Goal: Transaction & Acquisition: Download file/media

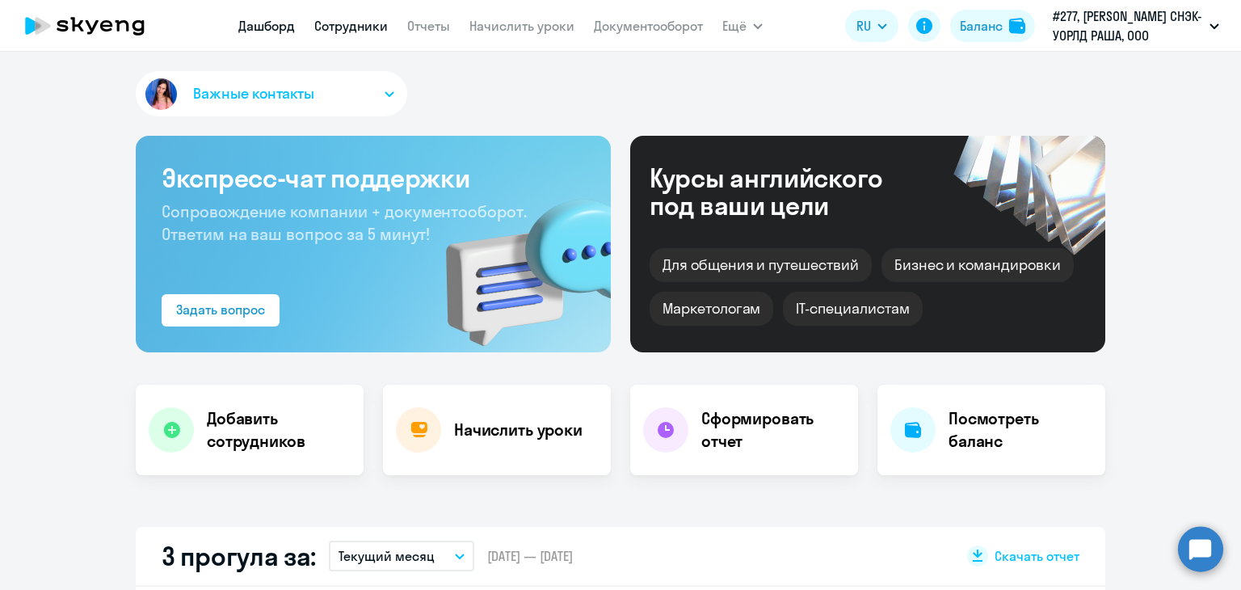
click at [336, 30] on link "Сотрудники" at bounding box center [351, 26] width 74 height 16
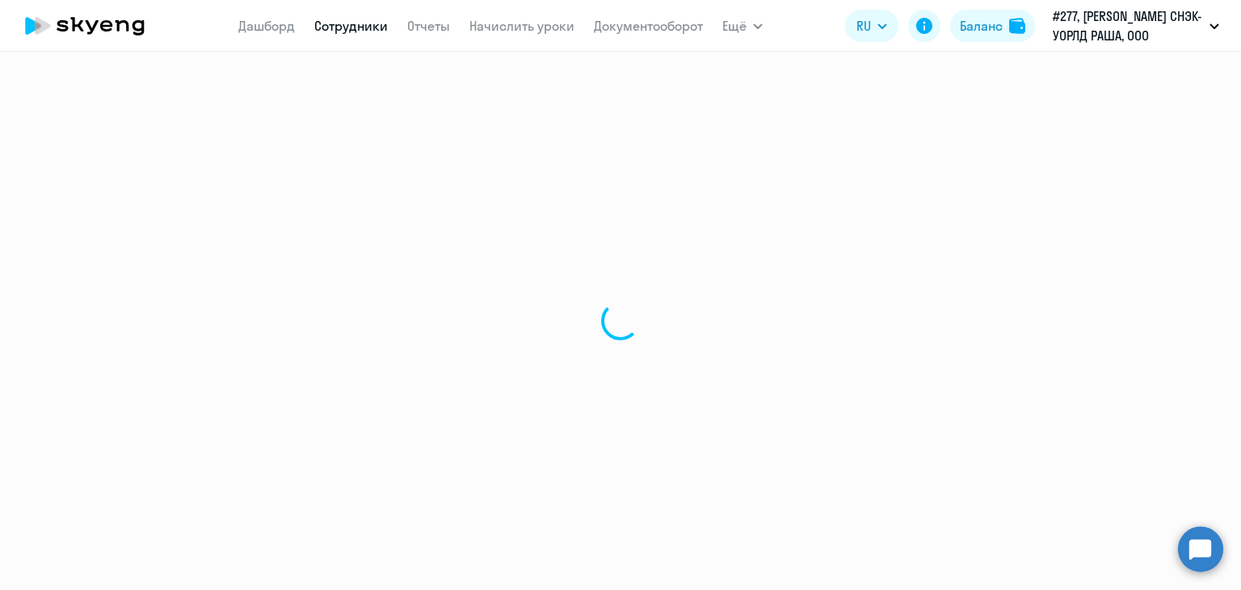
select select "30"
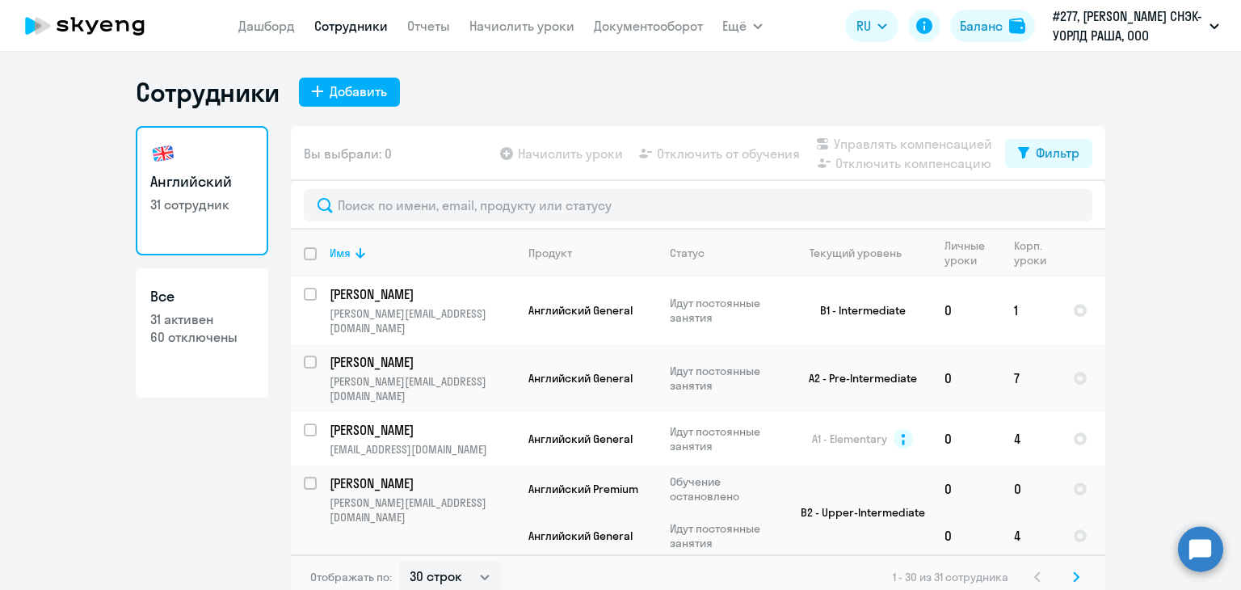
click at [304, 247] on input "deselect all" at bounding box center [320, 263] width 32 height 32
checkbox input "true"
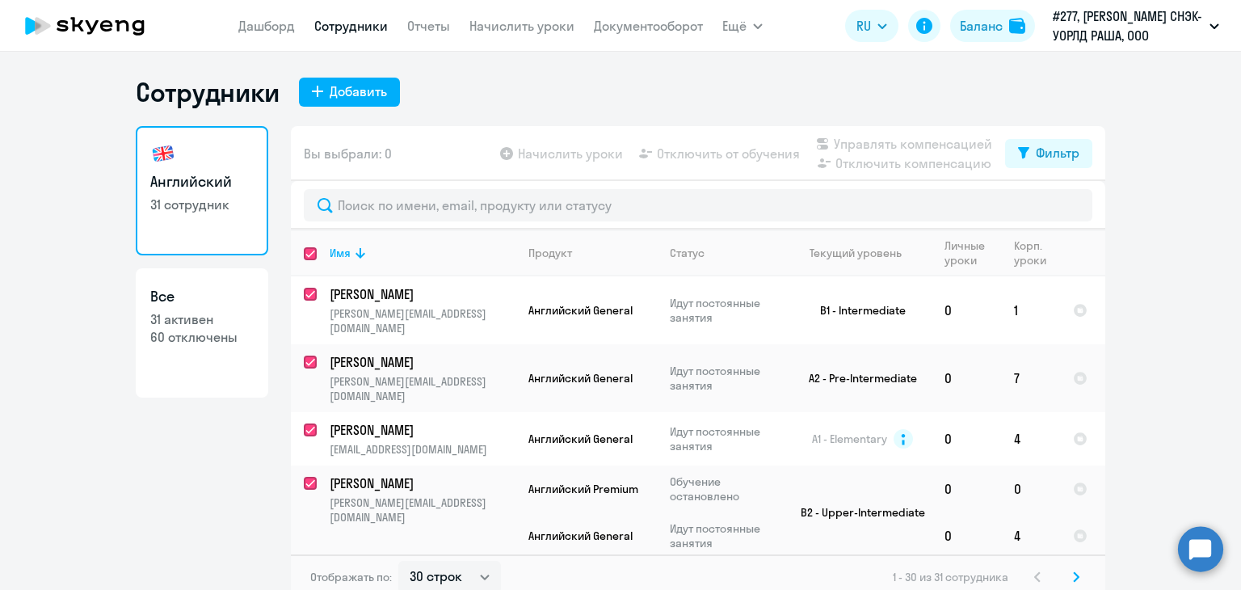
checkbox input "true"
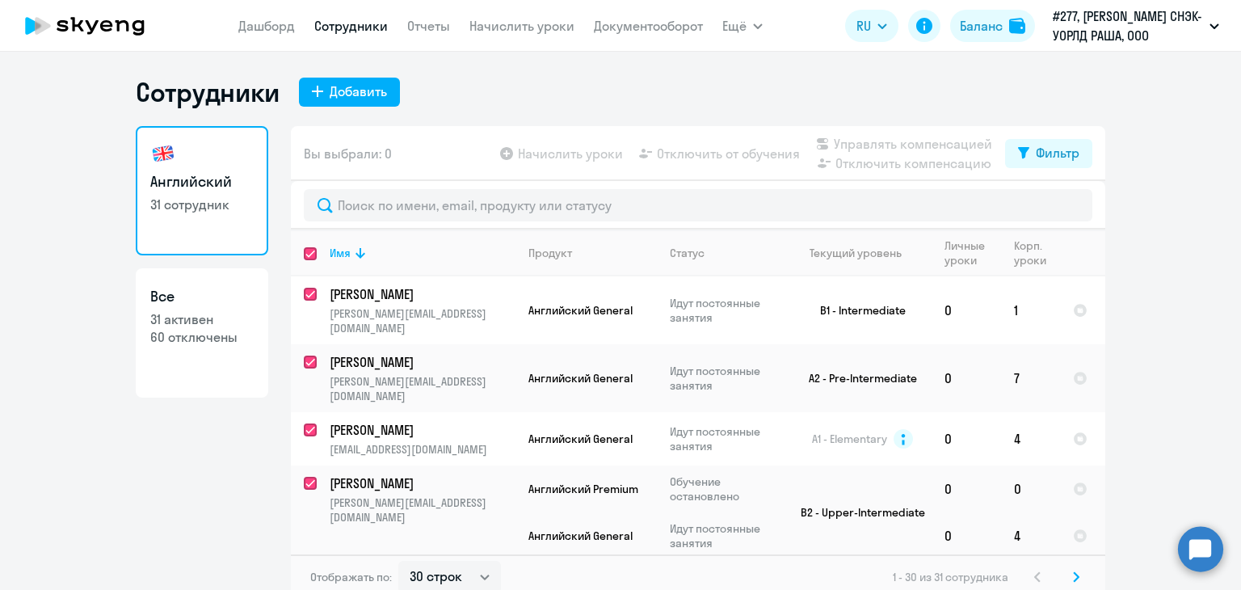
checkbox input "true"
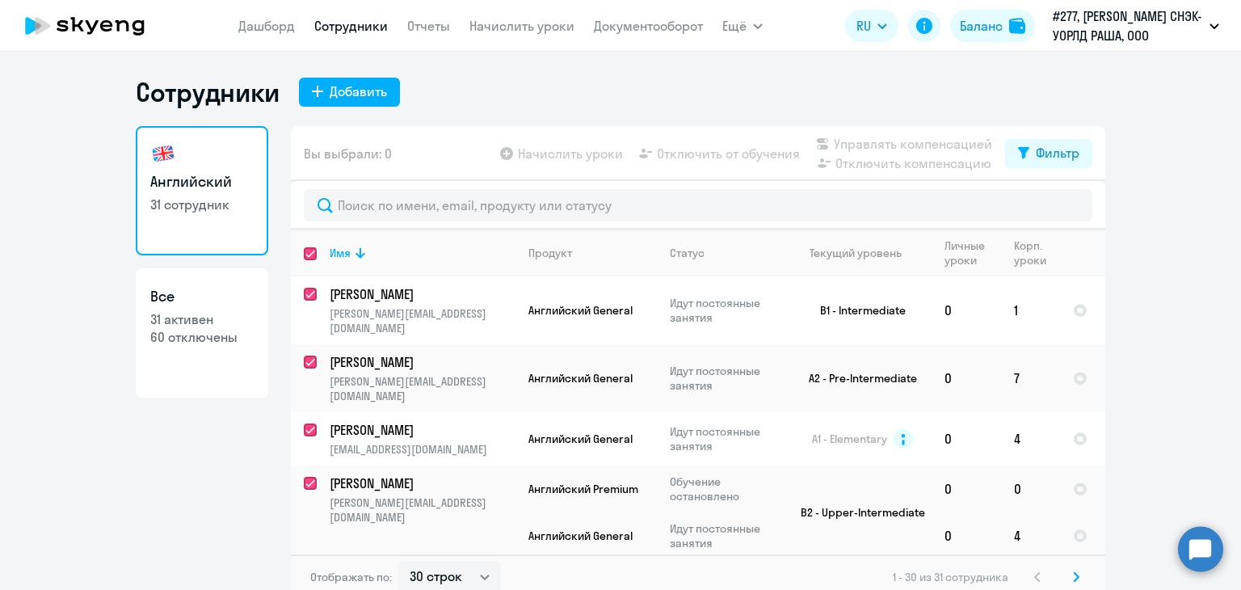
checkbox input "true"
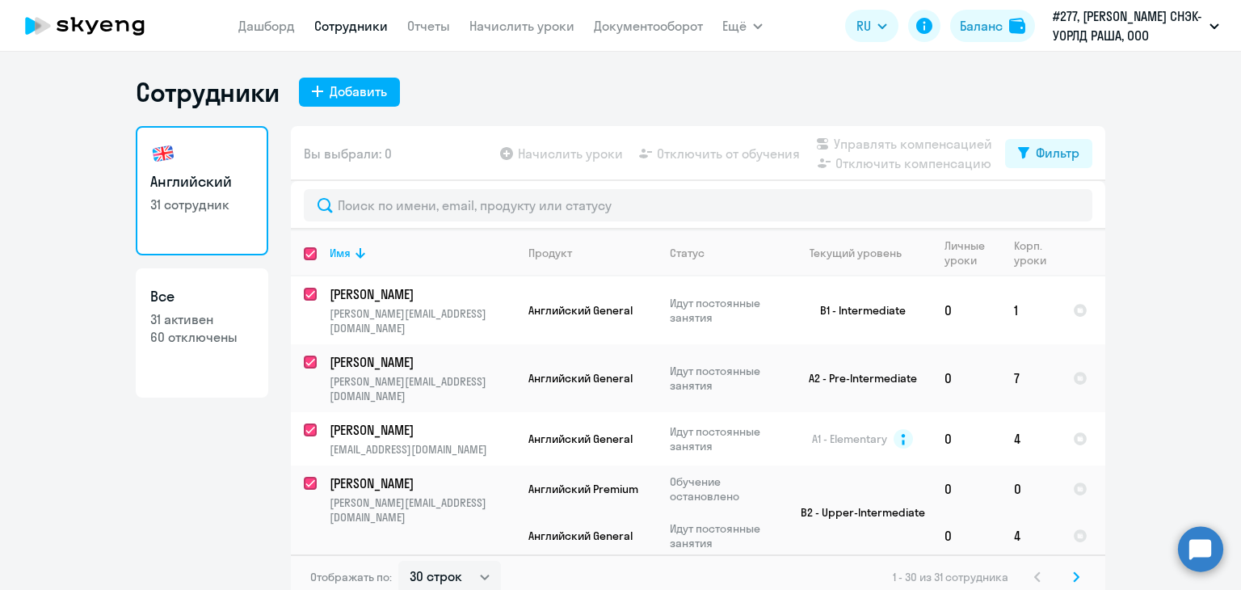
checkbox input "true"
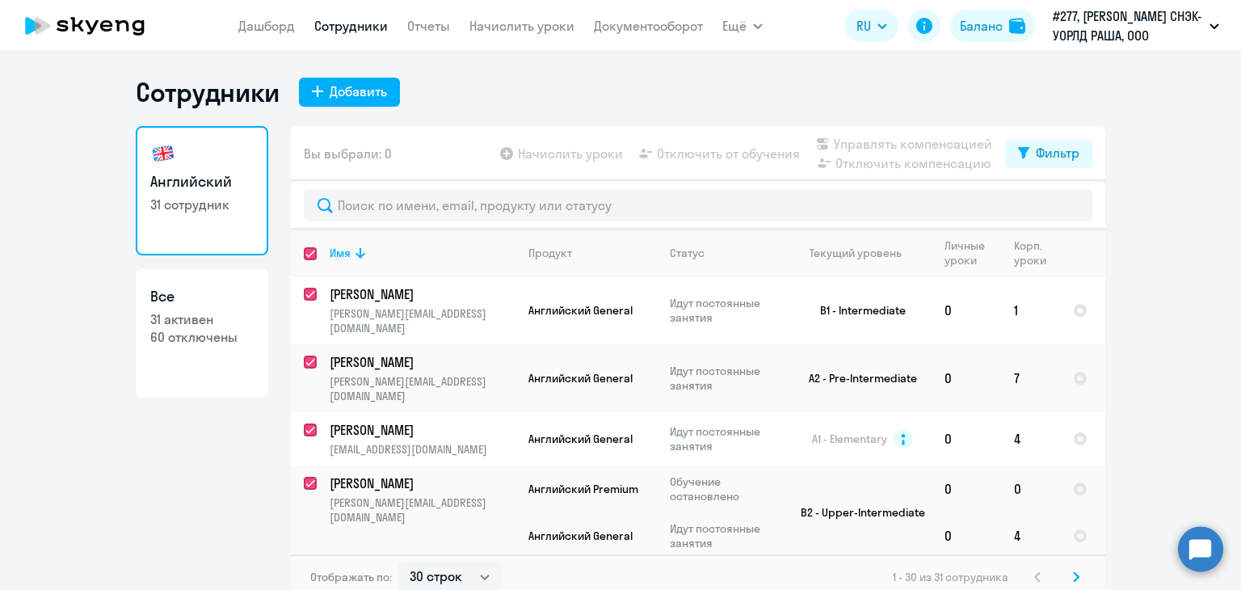
checkbox input "true"
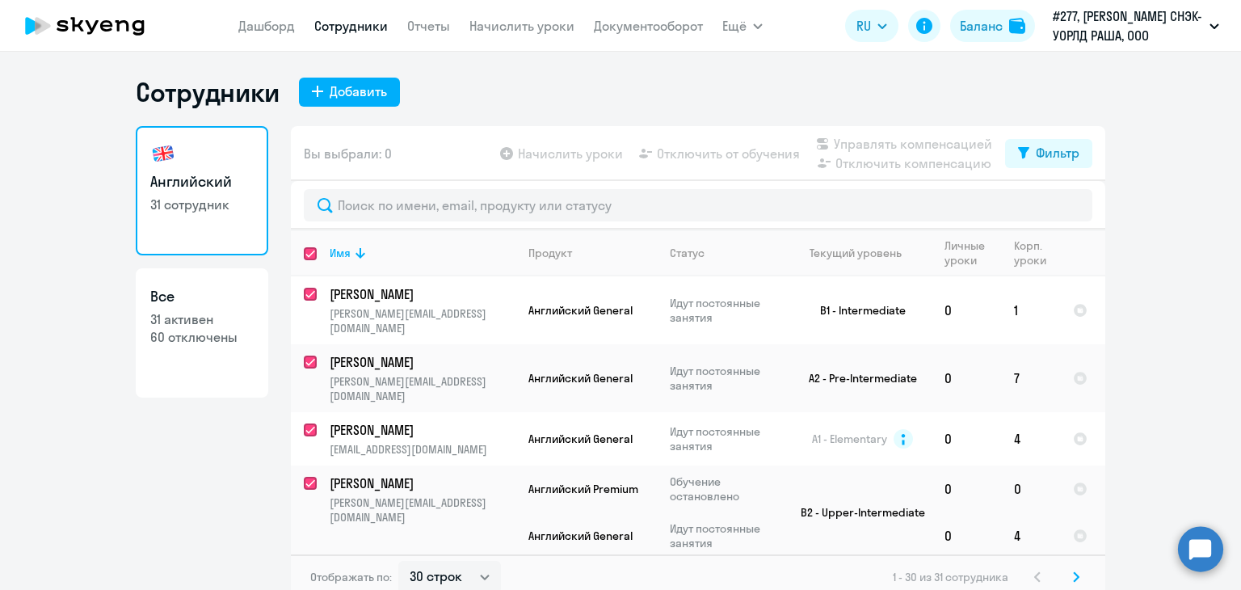
checkbox input "true"
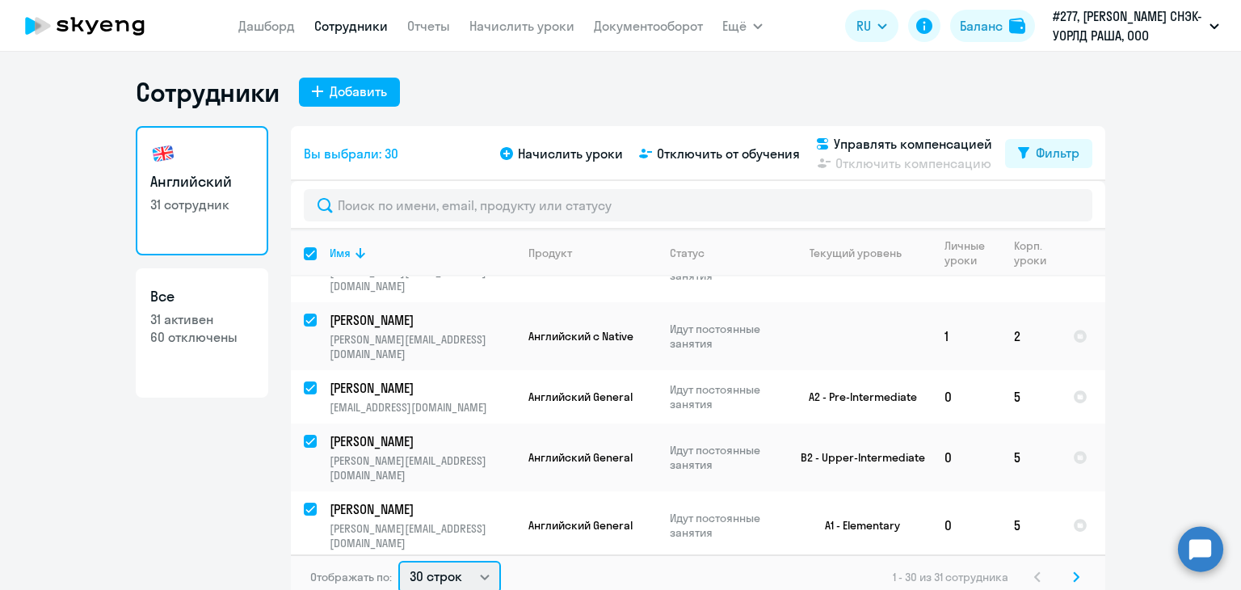
scroll to position [3, 0]
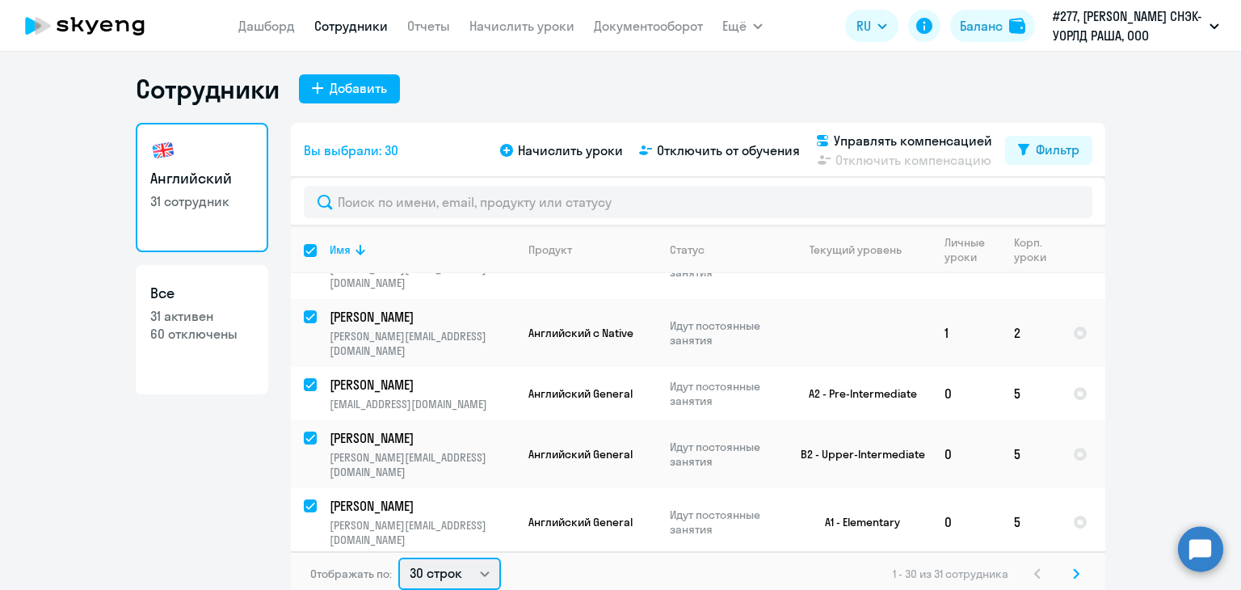
click at [405, 560] on select "30 строк 50 строк 100 строк" at bounding box center [449, 573] width 103 height 32
select select "100"
click at [398, 557] on select "30 строк 50 строк 100 строк" at bounding box center [449, 573] width 103 height 32
checkbox input "false"
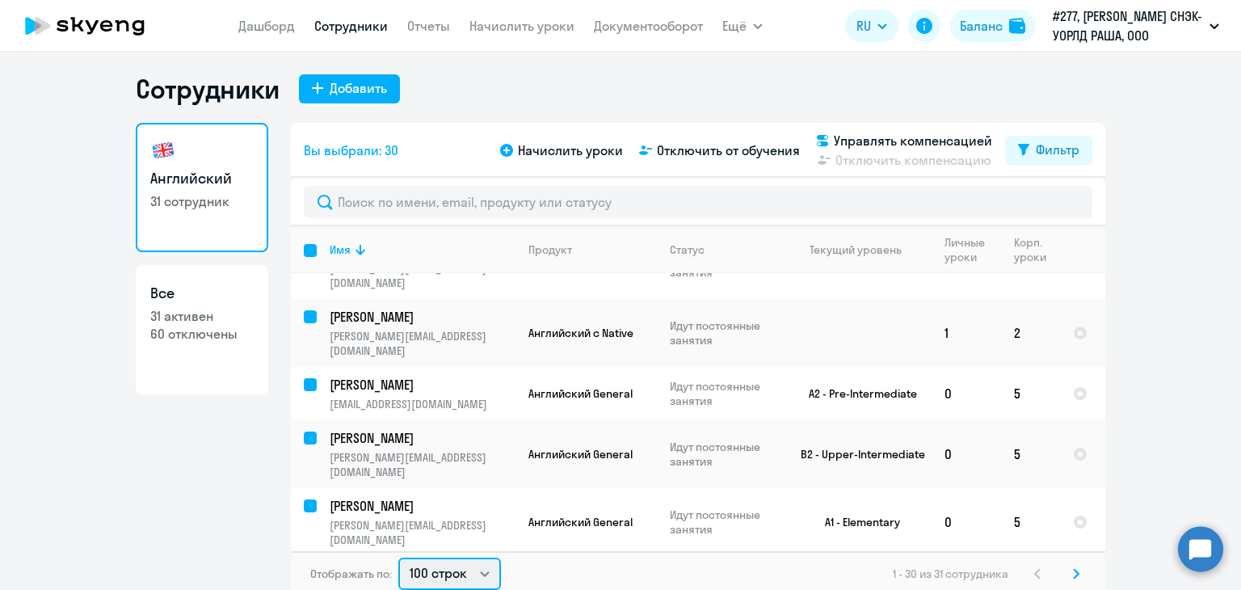
checkbox input "false"
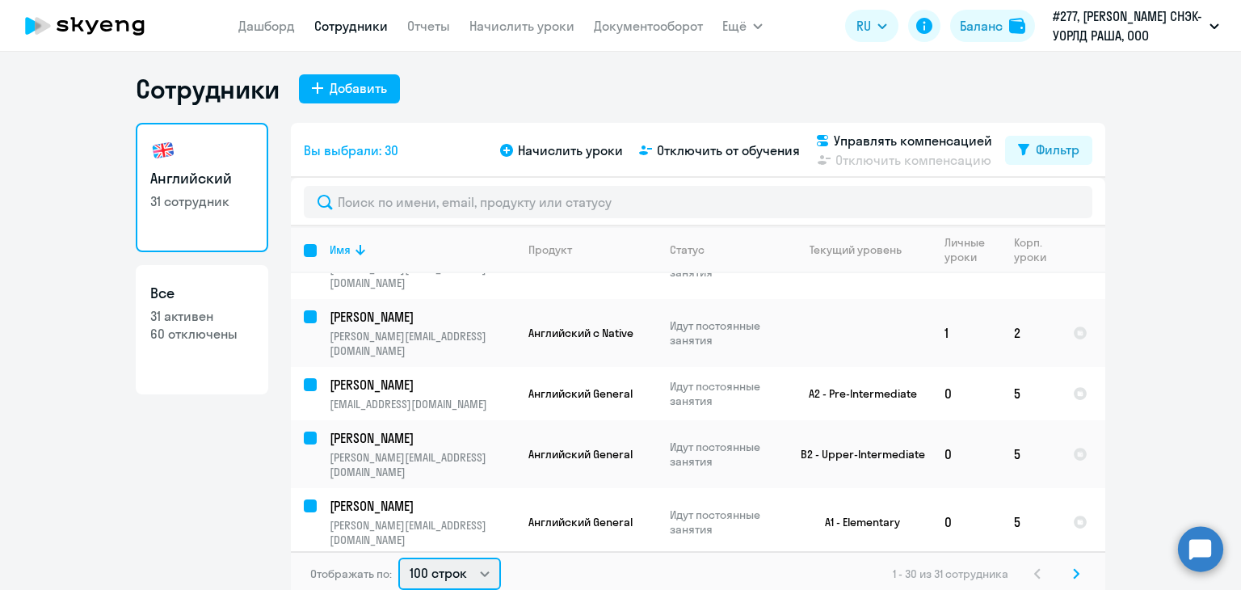
checkbox input "false"
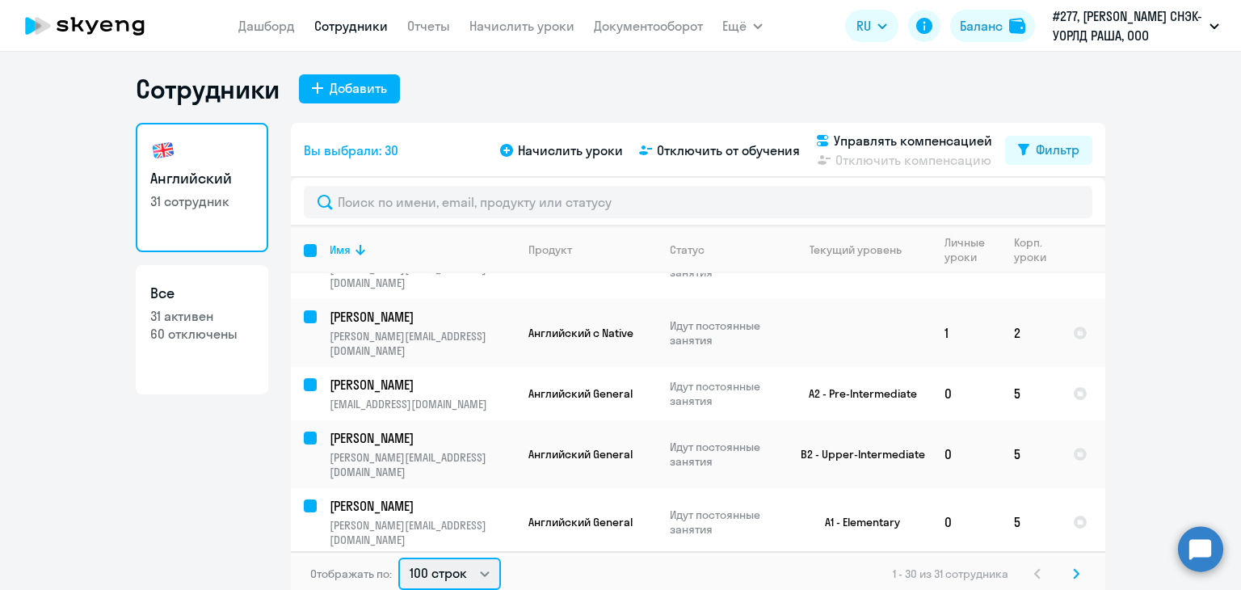
checkbox input "false"
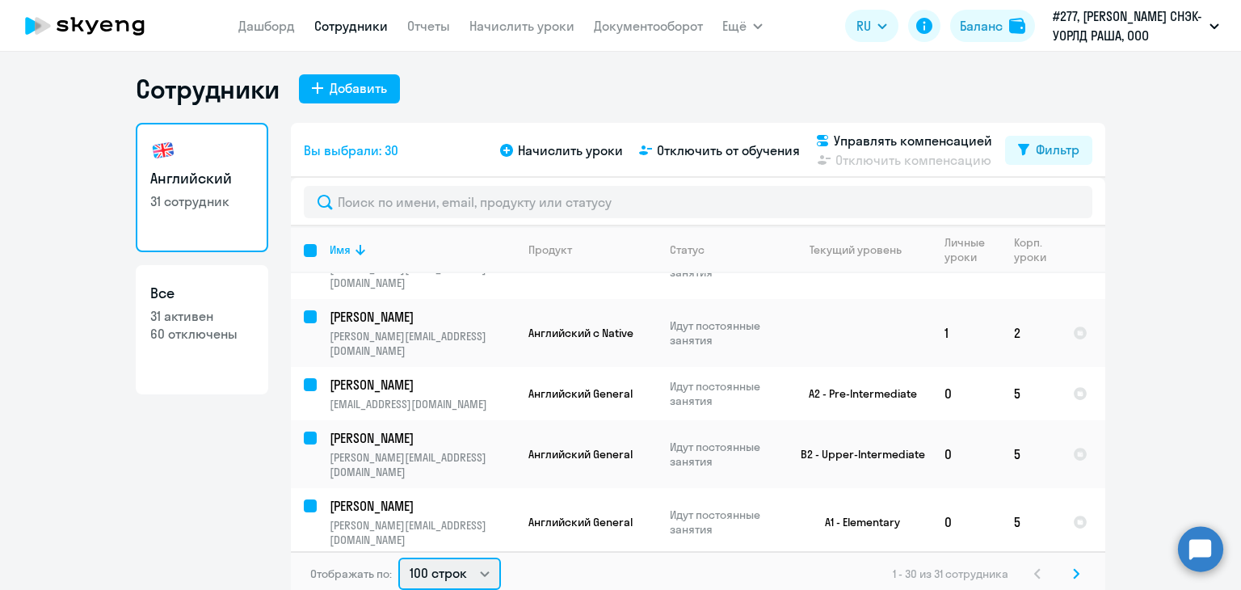
checkbox input "false"
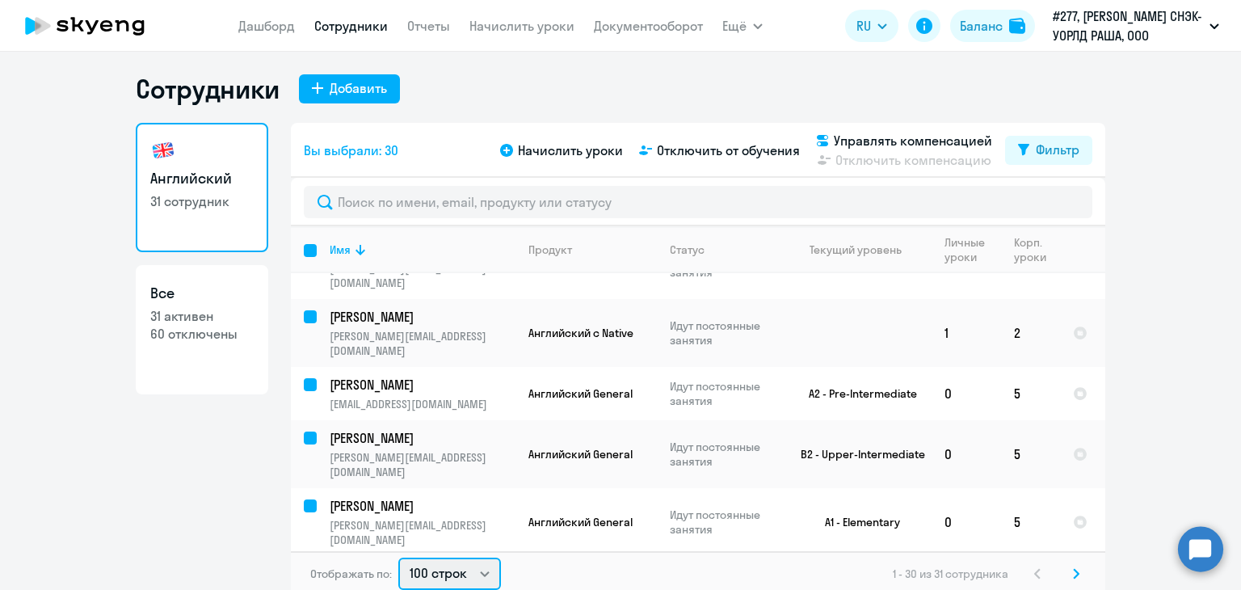
checkbox input "false"
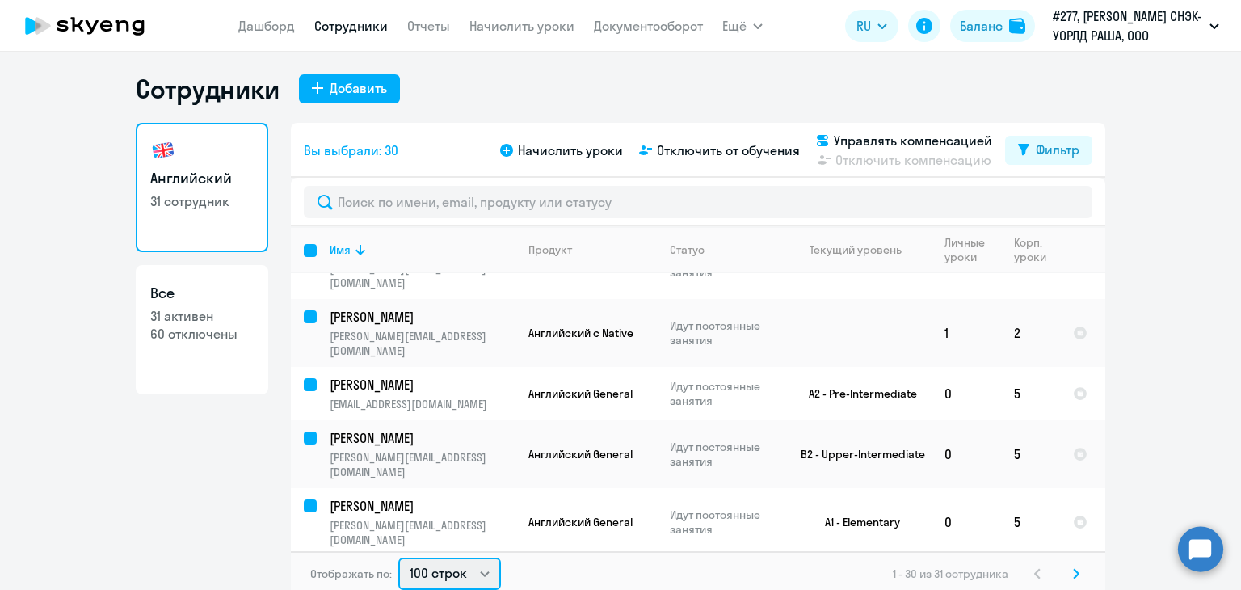
checkbox input "false"
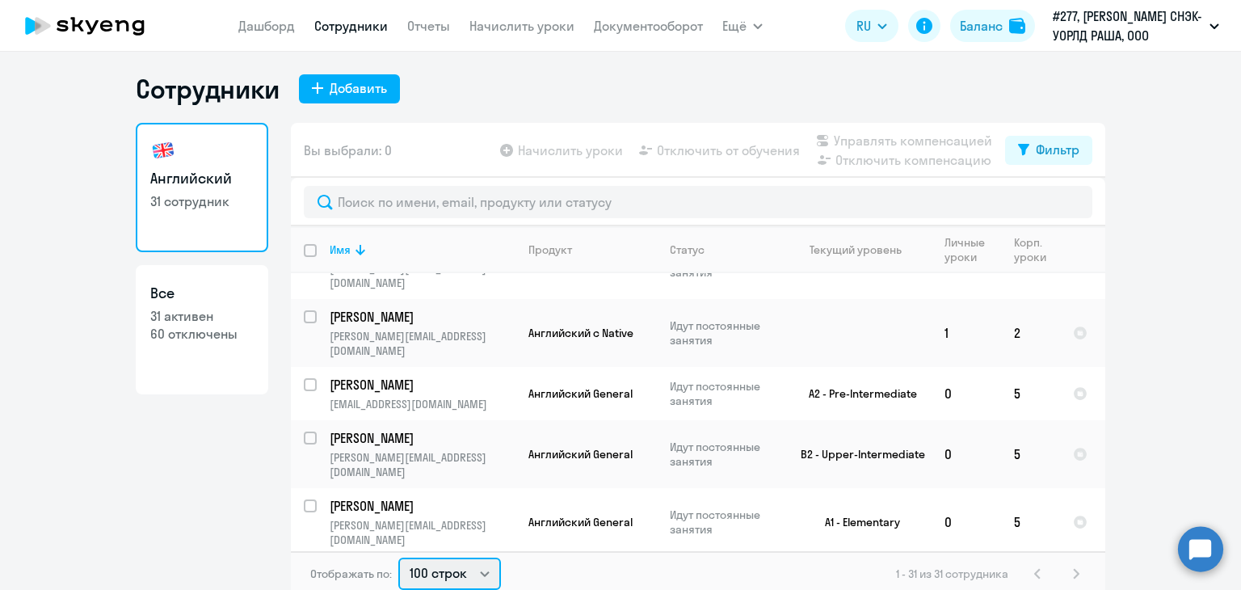
scroll to position [0, 0]
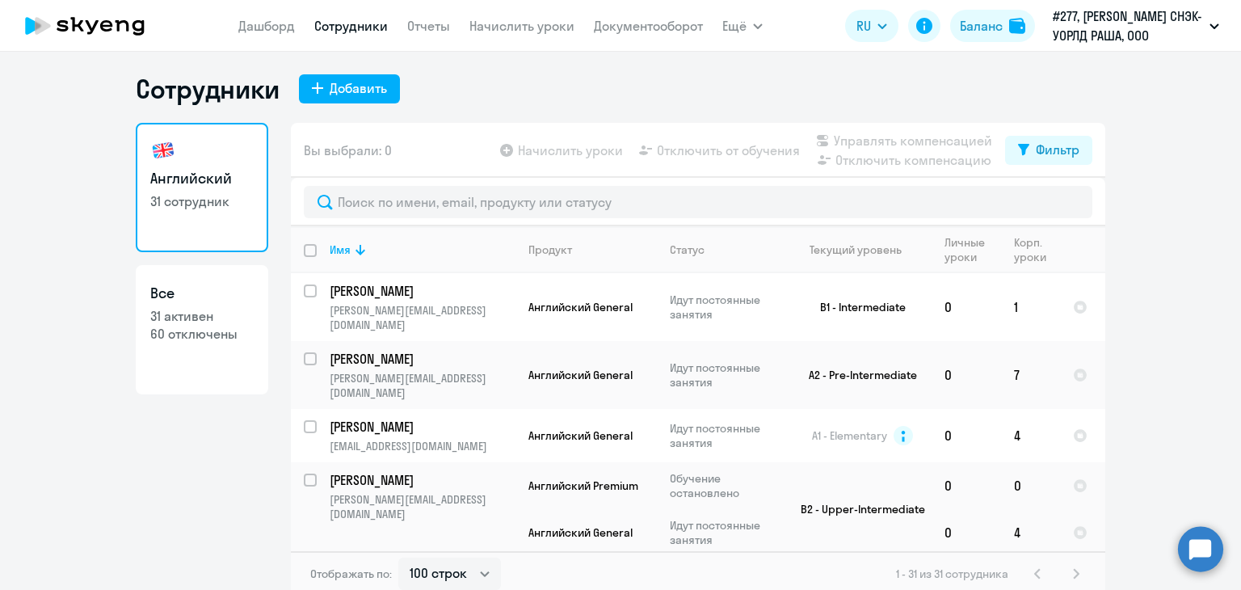
click at [307, 246] on input "deselect all" at bounding box center [320, 260] width 32 height 32
checkbox input "true"
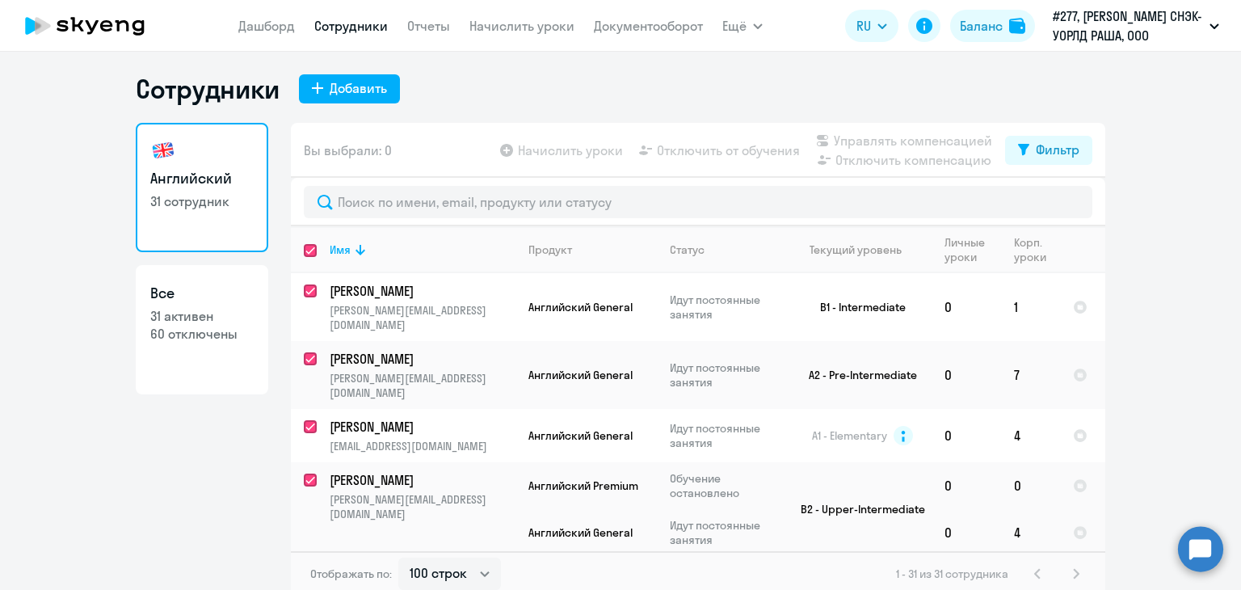
checkbox input "true"
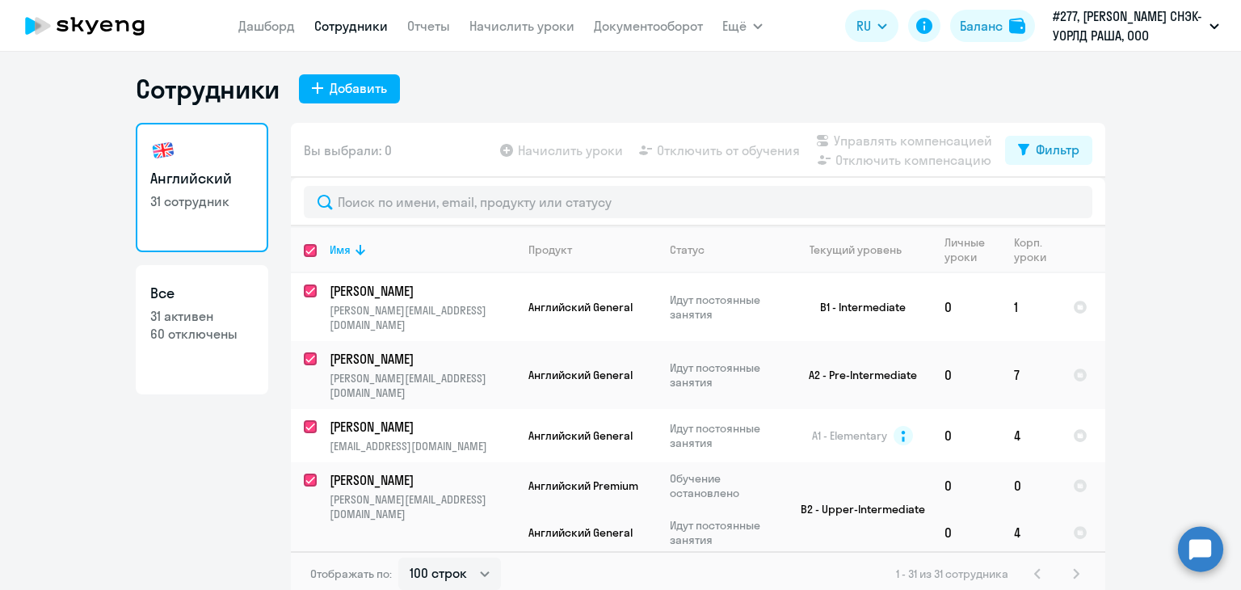
checkbox input "true"
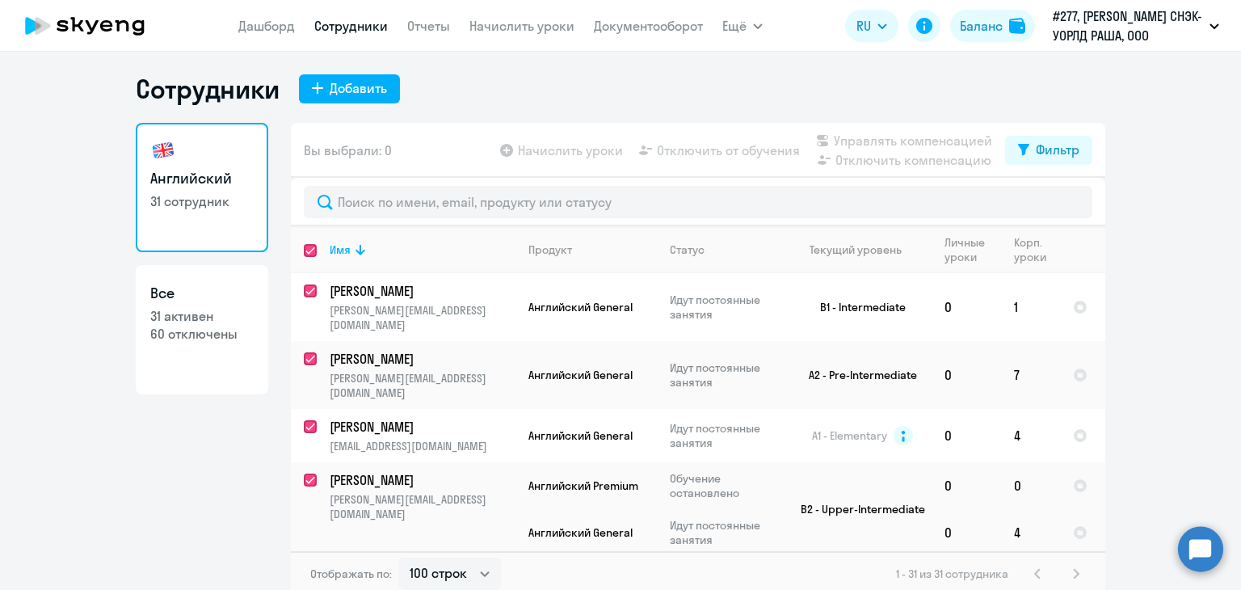
checkbox input "true"
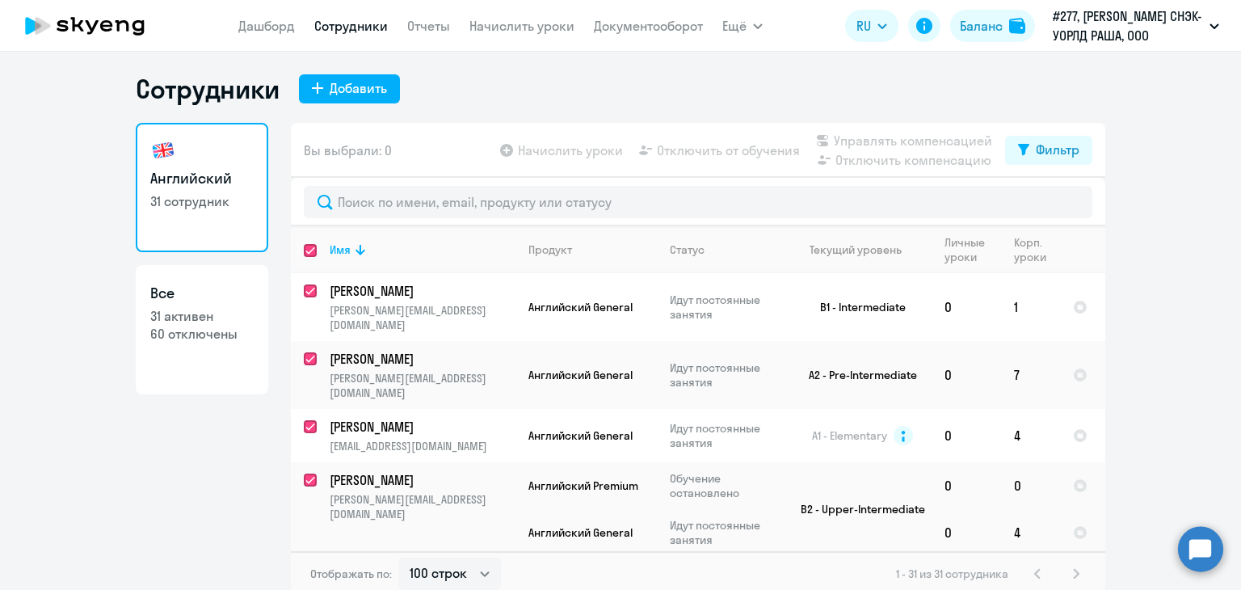
checkbox input "true"
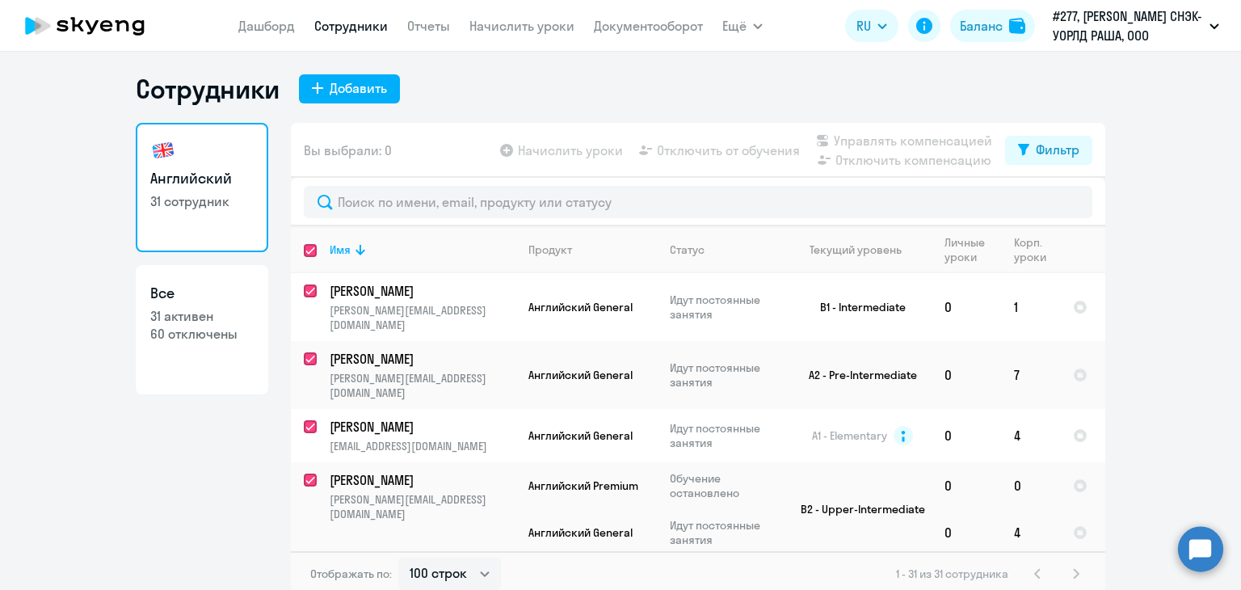
checkbox input "true"
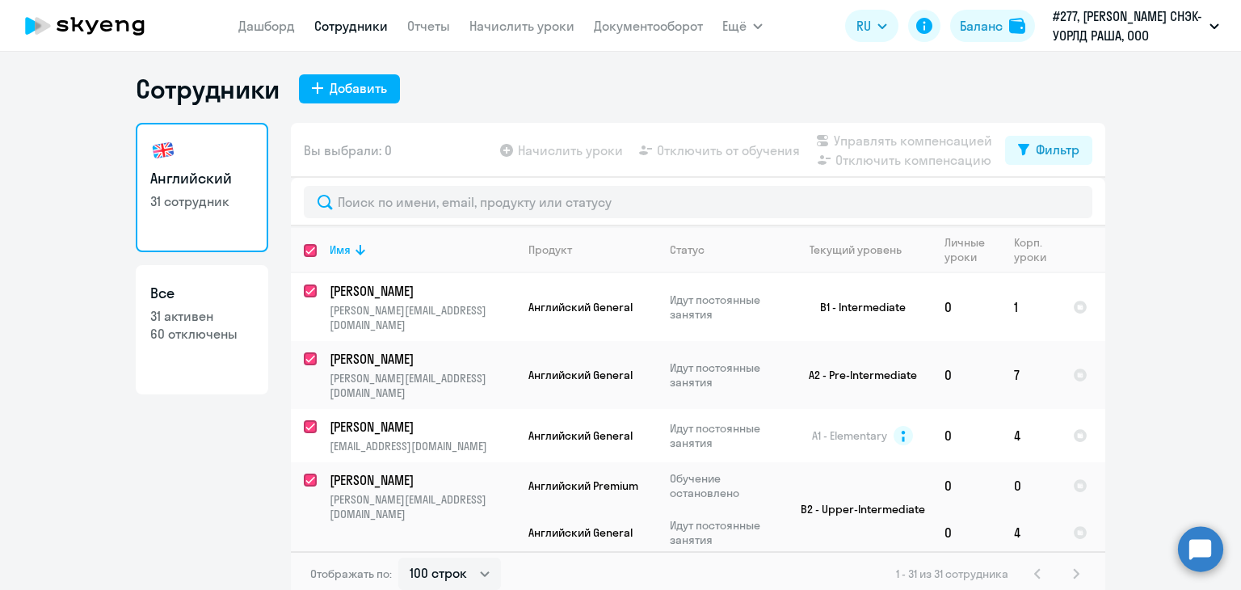
checkbox input "true"
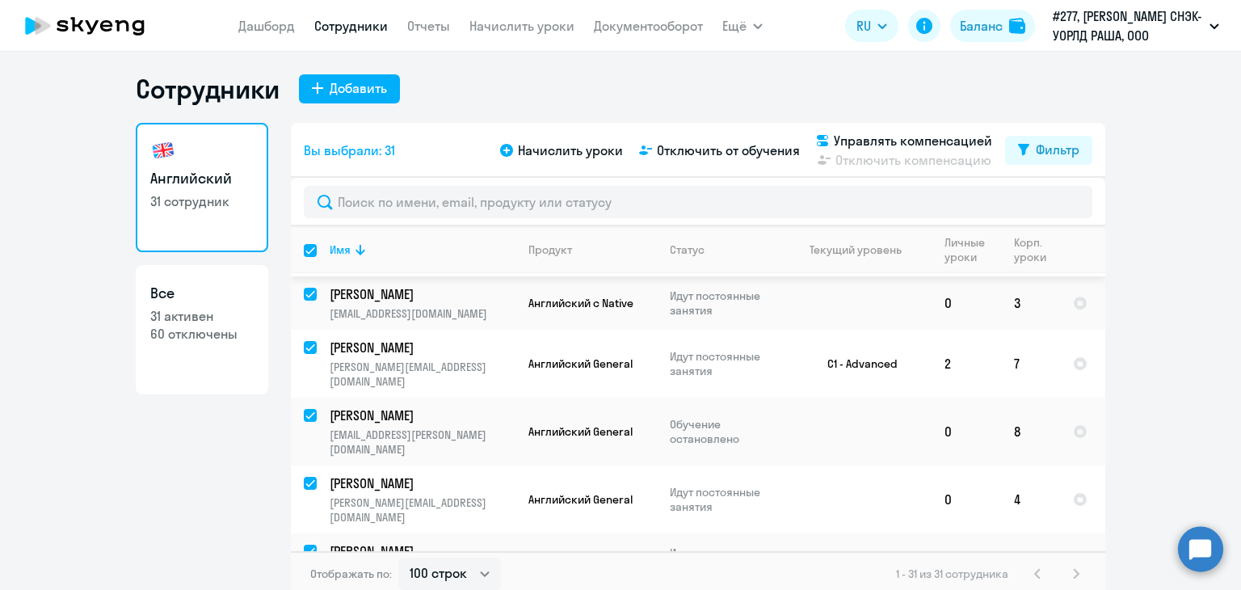
scroll to position [844, 0]
click at [341, 242] on div "Имя" at bounding box center [340, 249] width 21 height 15
checkbox input "false"
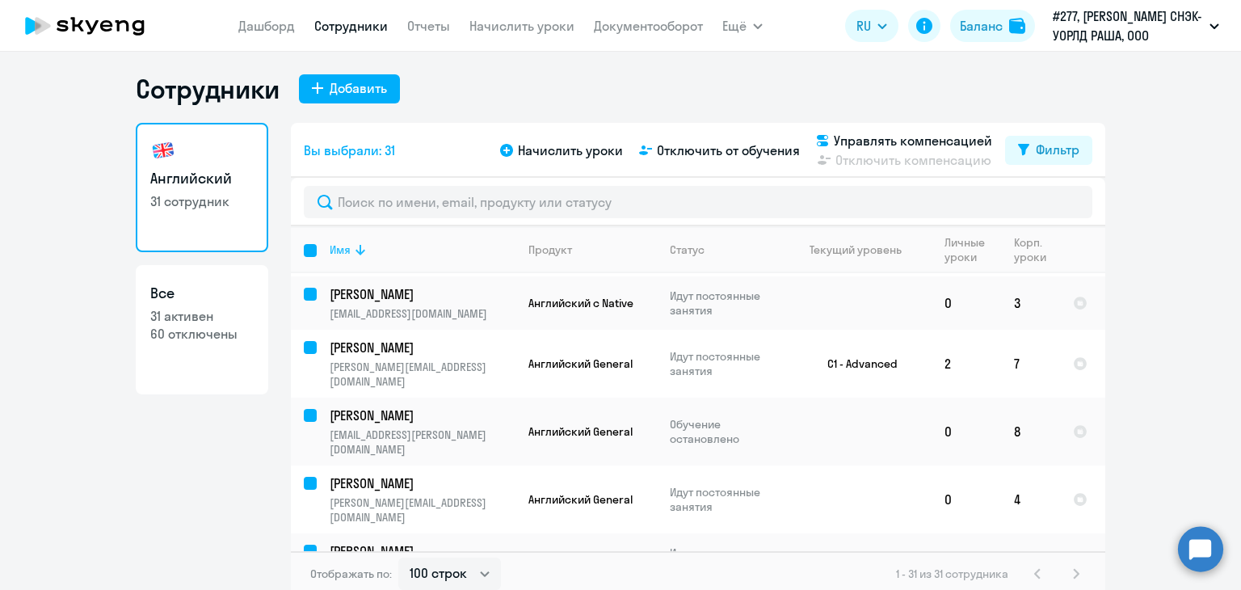
checkbox input "false"
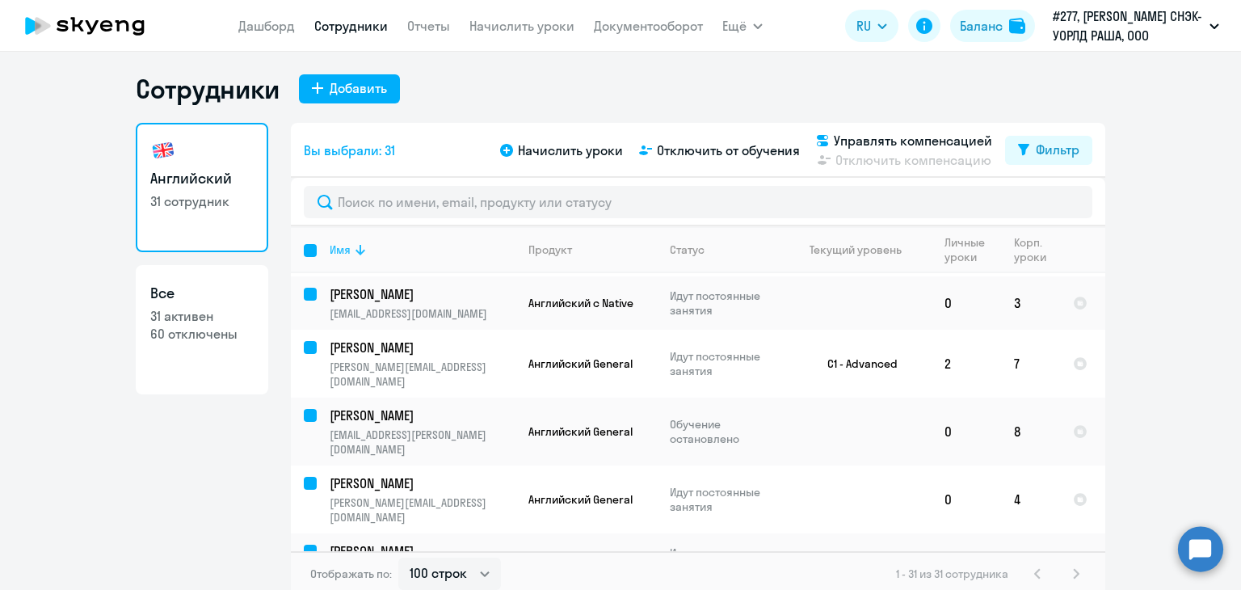
checkbox input "false"
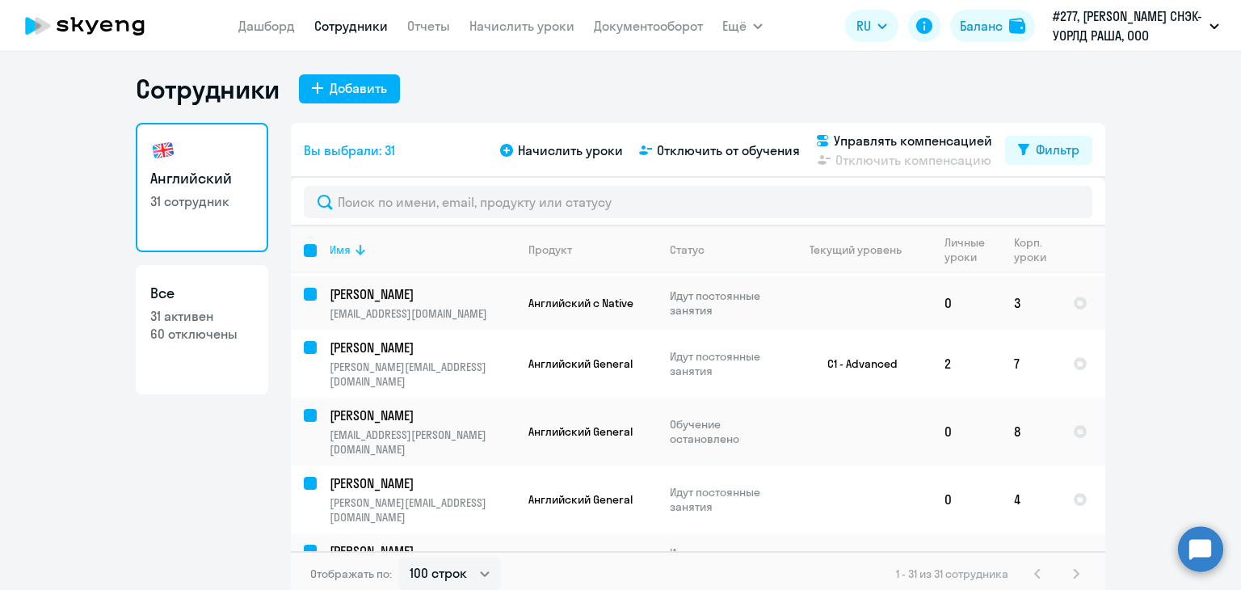
checkbox input "false"
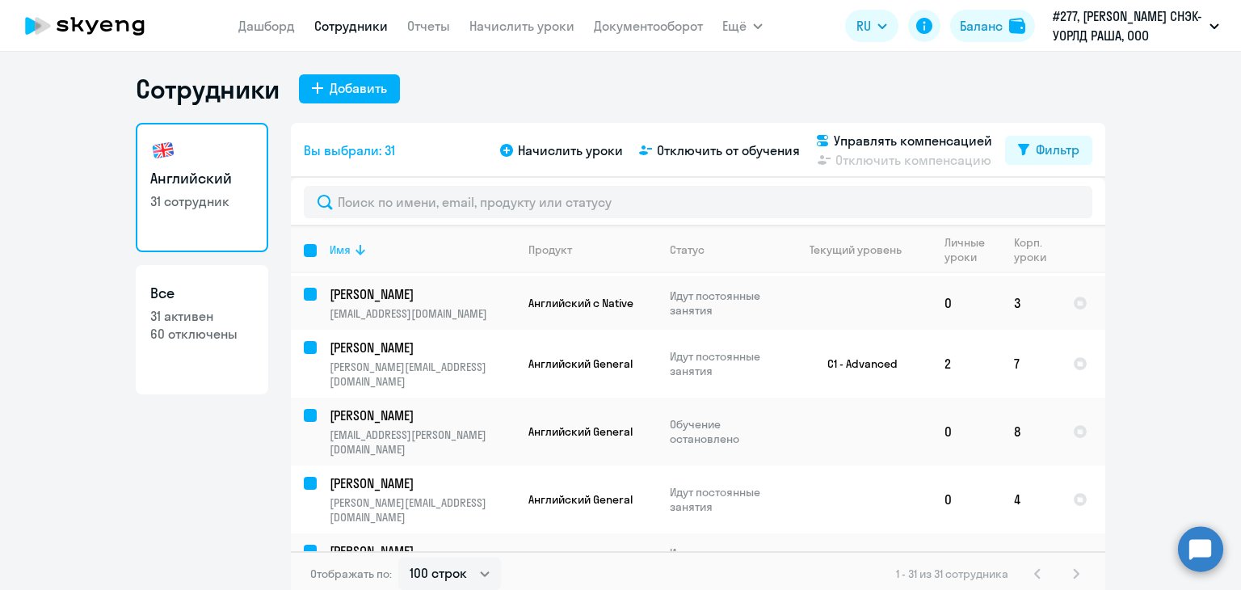
checkbox input "false"
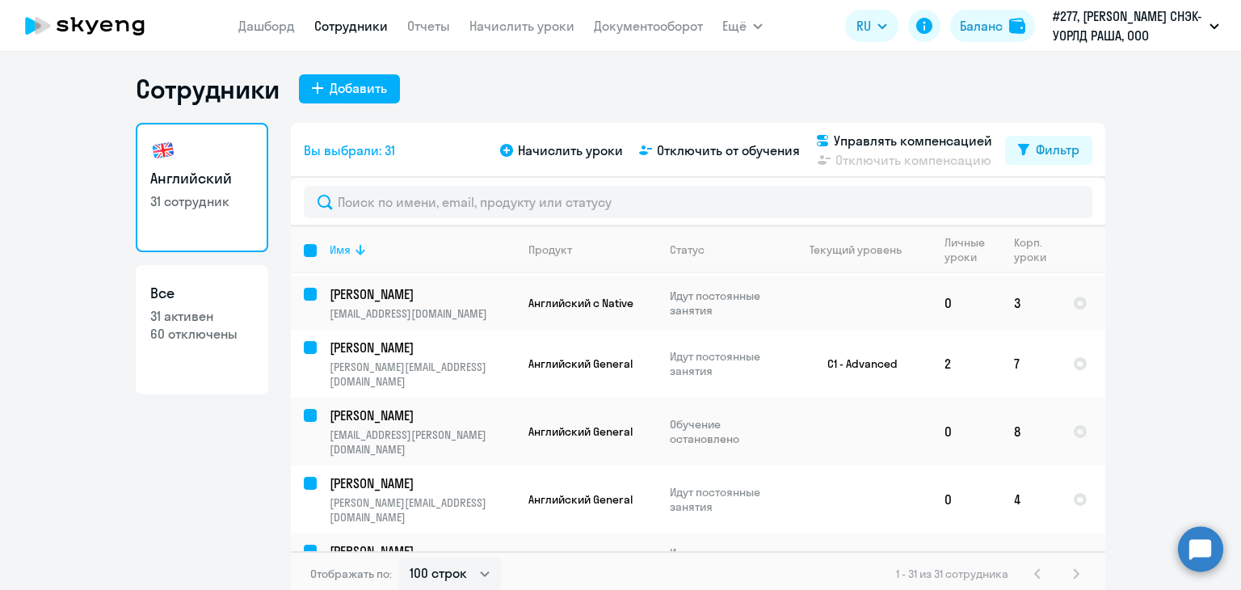
checkbox input "false"
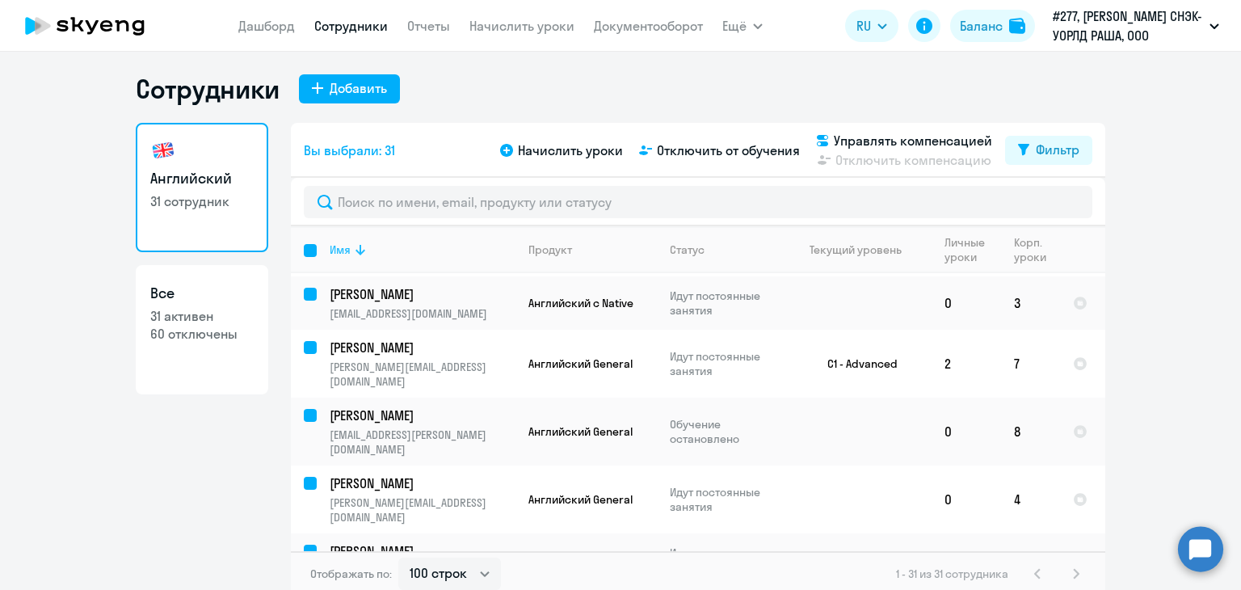
checkbox input "false"
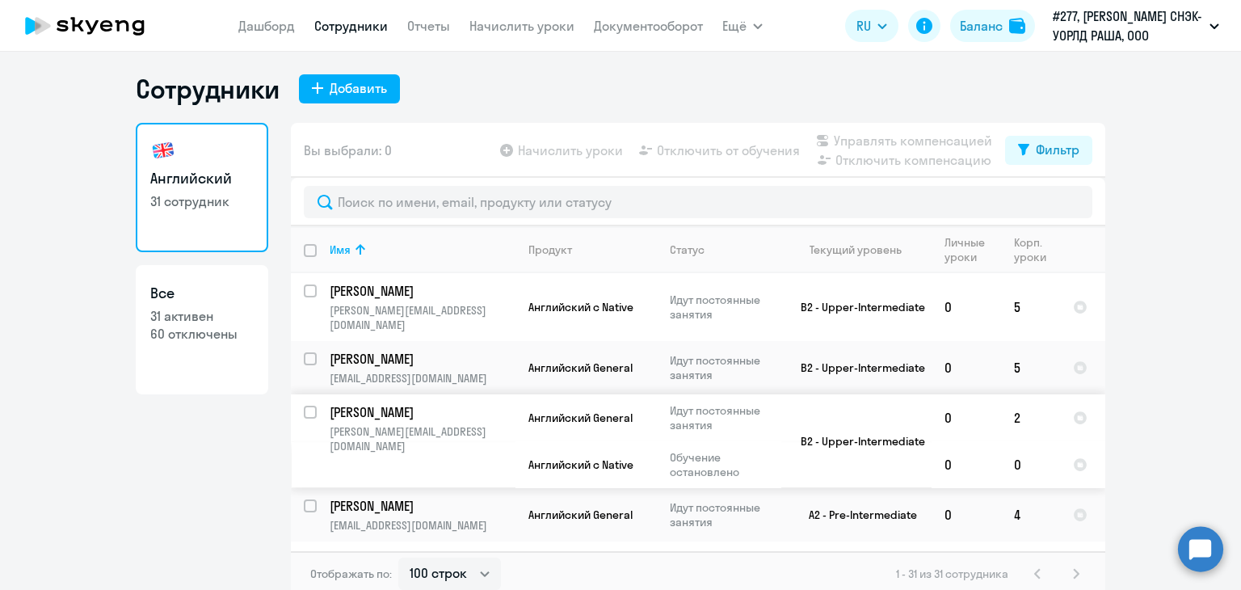
scroll to position [0, 0]
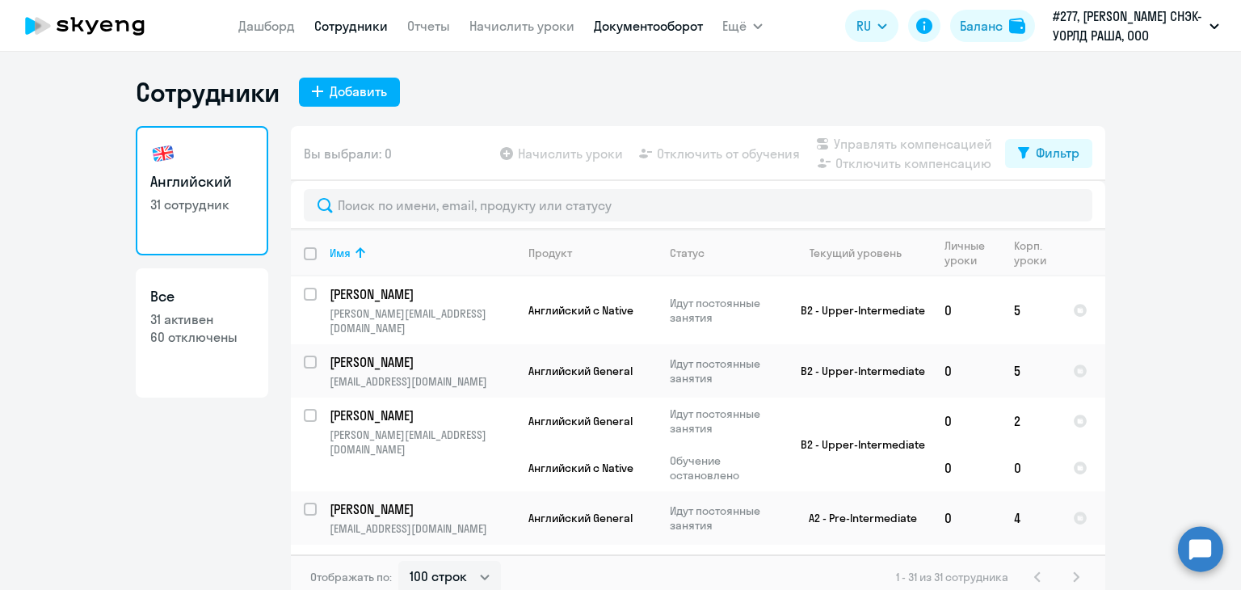
click at [631, 18] on link "Документооборот" at bounding box center [648, 26] width 109 height 16
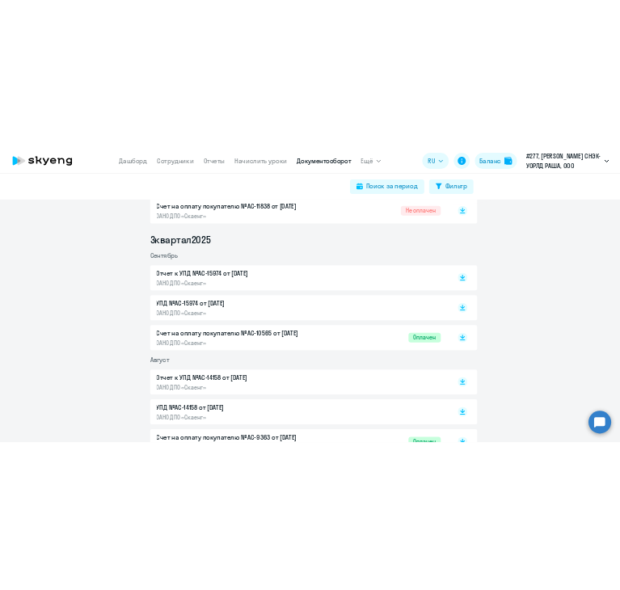
scroll to position [384, 0]
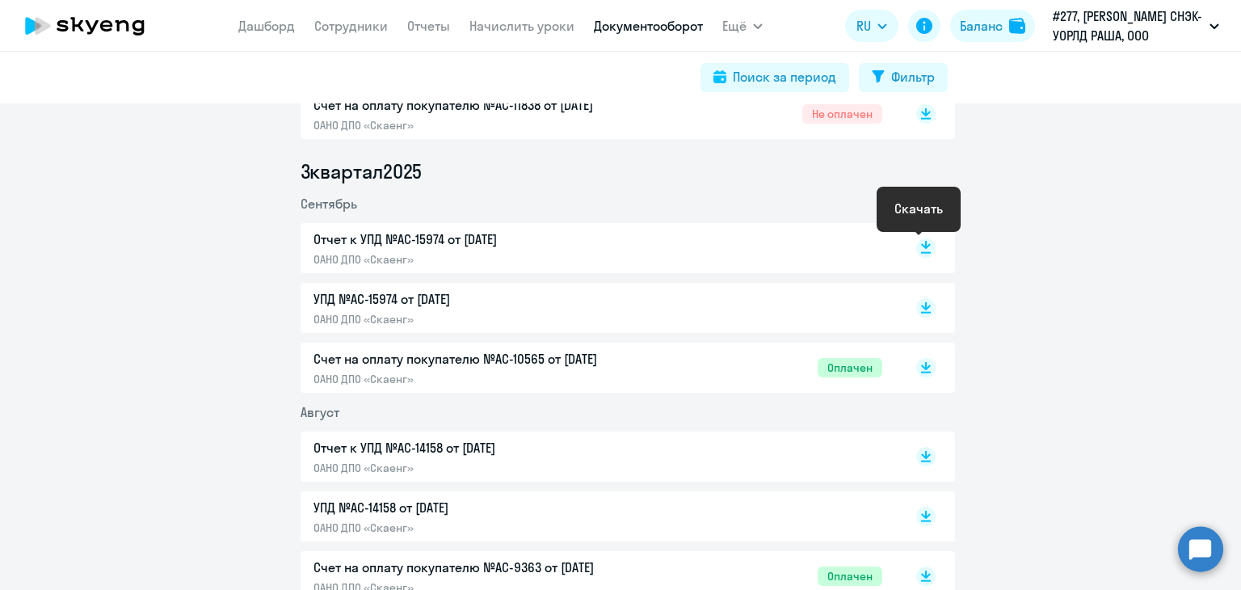
click at [924, 246] on rect at bounding box center [925, 247] width 19 height 19
click at [371, 40] on nav "Дашборд Сотрудники Отчеты Начислить уроки Документооборот" at bounding box center [470, 26] width 465 height 32
click at [359, 27] on link "Сотрудники" at bounding box center [351, 26] width 74 height 16
select select "30"
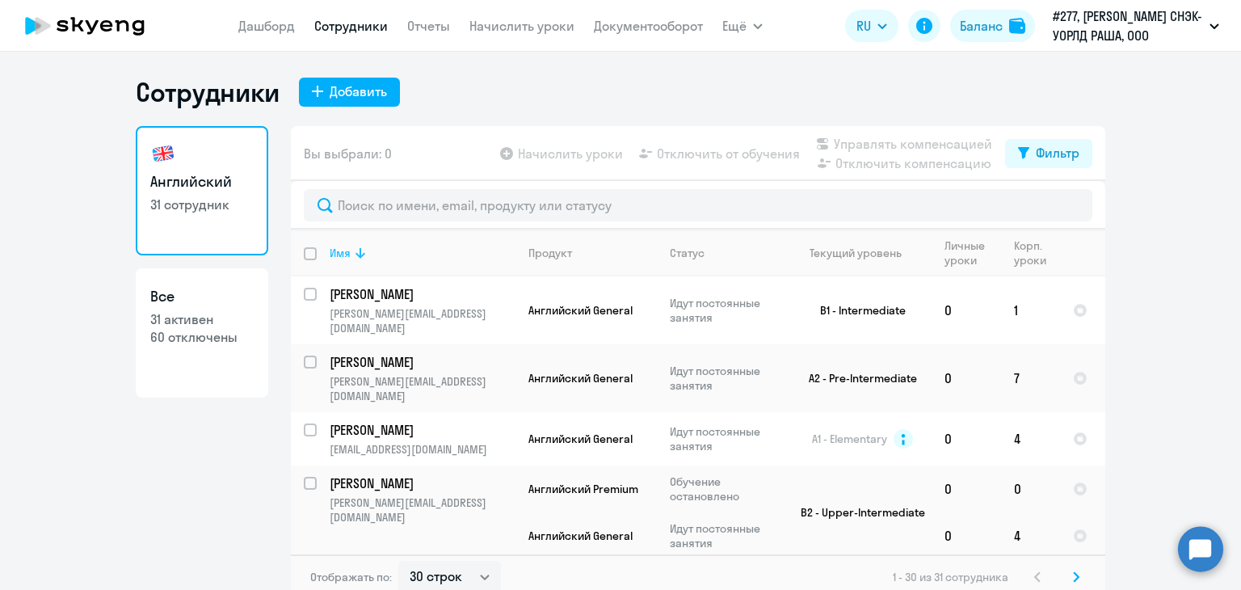
click at [360, 257] on icon at bounding box center [360, 252] width 19 height 19
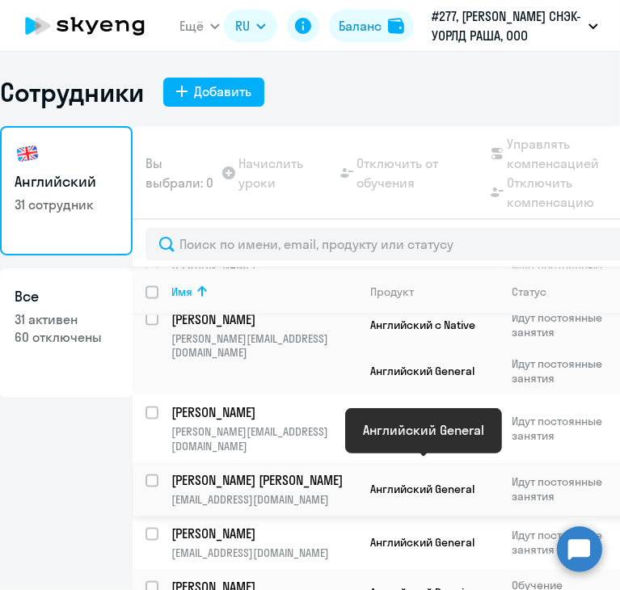
scroll to position [48, 0]
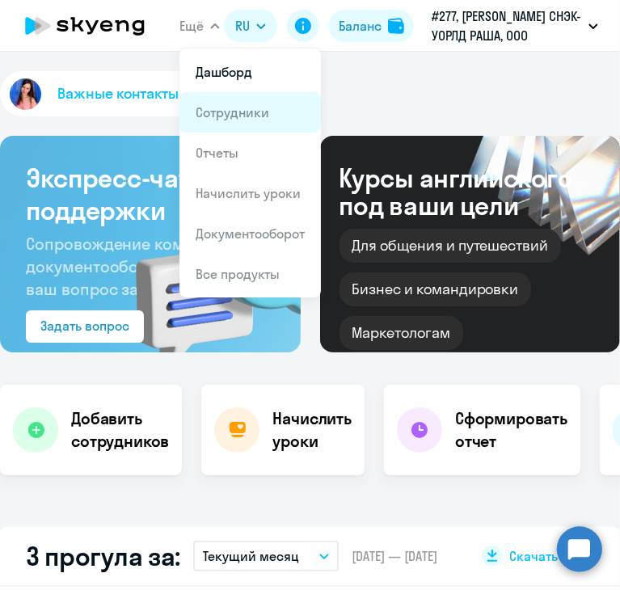
click at [220, 103] on app-menu-item-link "Сотрудники" at bounding box center [250, 112] width 109 height 19
click at [234, 111] on link "Сотрудники" at bounding box center [233, 112] width 74 height 16
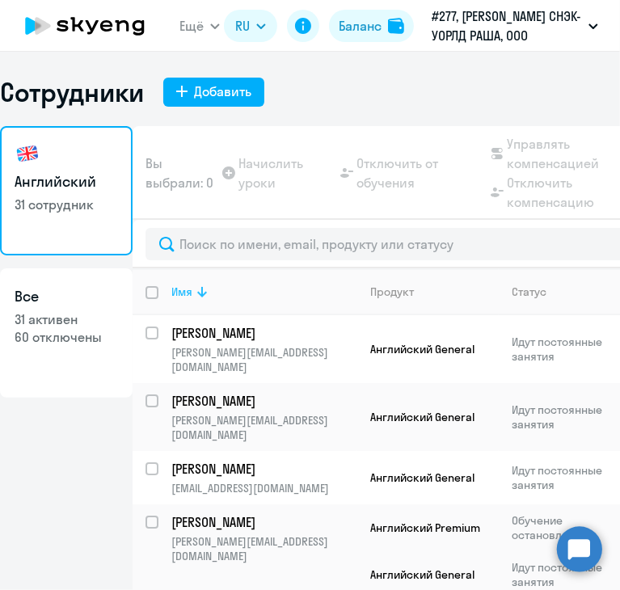
click at [184, 288] on div "Имя" at bounding box center [181, 291] width 21 height 15
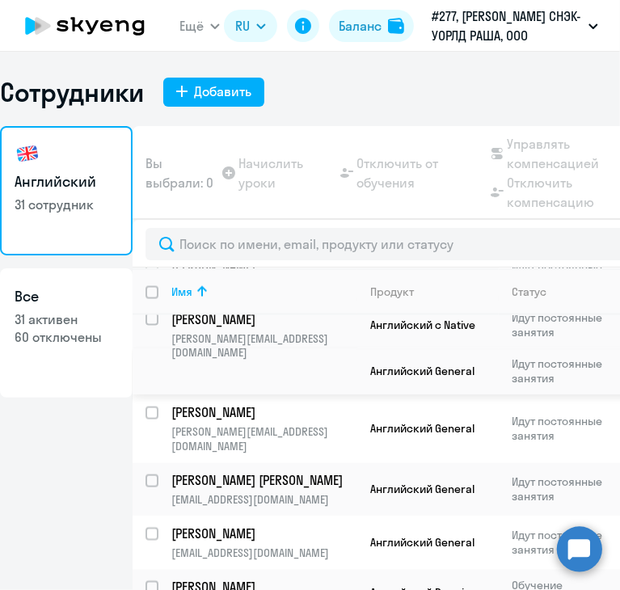
scroll to position [48, 0]
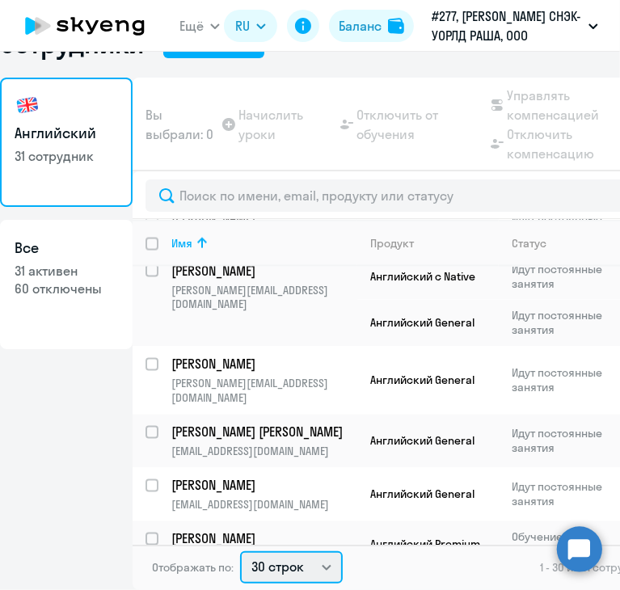
click at [295, 568] on select "30 строк 50 строк 100 строк" at bounding box center [291, 567] width 103 height 32
select select "50"
click at [240, 551] on select "30 строк 50 строк 100 строк" at bounding box center [291, 567] width 103 height 32
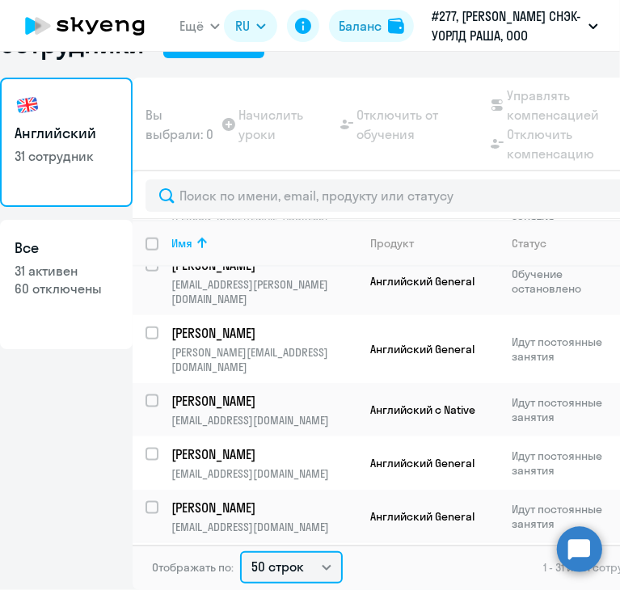
scroll to position [991, 0]
